Goal: Task Accomplishment & Management: Manage account settings

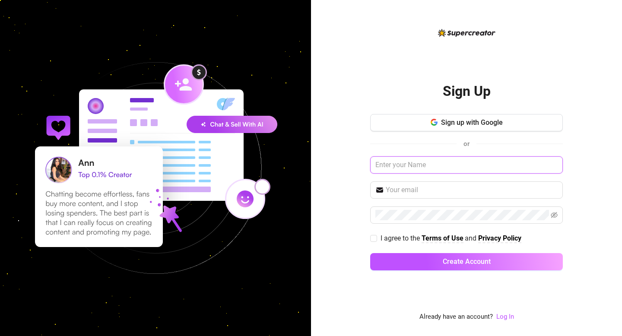
click at [409, 163] on input "text" at bounding box center [466, 164] width 193 height 17
type input "[EMAIL_ADDRESS][DOMAIN_NAME]"
click at [465, 166] on input "[EMAIL_ADDRESS][DOMAIN_NAME]" at bounding box center [466, 164] width 193 height 17
click at [568, 76] on div "Sign Up Sign up with Google or [EMAIL_ADDRESS][DOMAIN_NAME] I agree to the Term…" at bounding box center [466, 168] width 311 height 336
click at [503, 316] on link "Log In" at bounding box center [505, 317] width 18 height 8
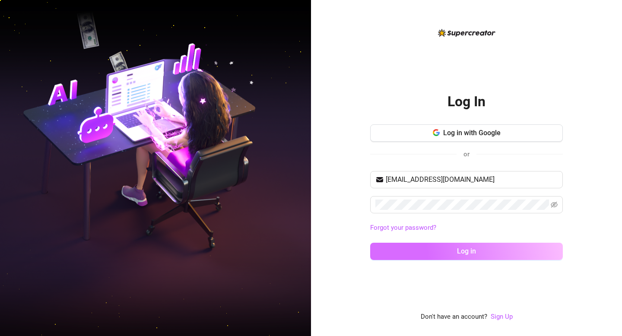
click at [447, 255] on button "Log in" at bounding box center [466, 251] width 193 height 17
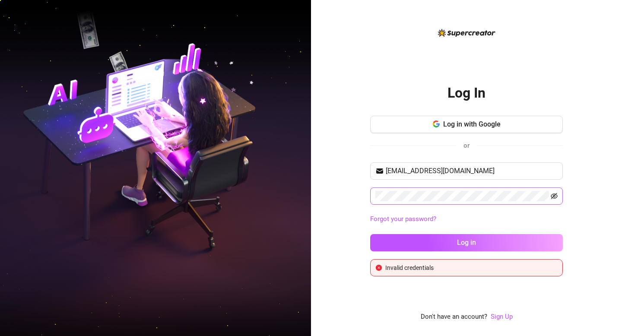
click at [553, 199] on icon "eye-invisible" at bounding box center [553, 196] width 7 height 7
click at [484, 171] on input "[EMAIL_ADDRESS][DOMAIN_NAME]" at bounding box center [471, 171] width 172 height 10
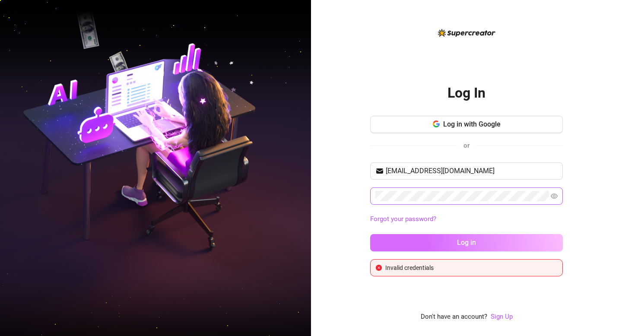
click at [511, 246] on button "Log in" at bounding box center [466, 242] width 193 height 17
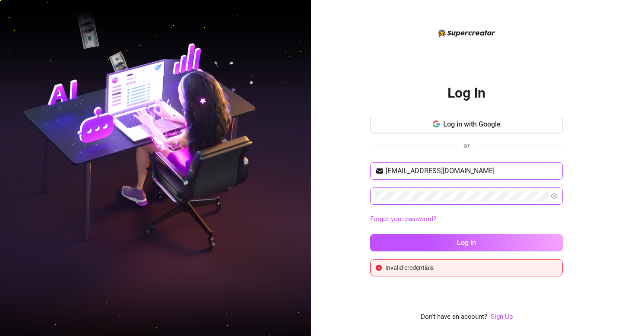
click at [484, 166] on input "[EMAIL_ADDRESS][DOMAIN_NAME]" at bounding box center [471, 171] width 172 height 10
type input "[EMAIL_ADDRESS][DOMAIN_NAME]"
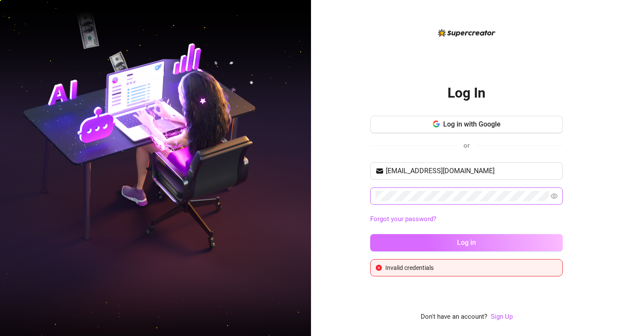
click at [513, 237] on button "Log in" at bounding box center [466, 242] width 193 height 17
